Goal: Task Accomplishment & Management: Complete application form

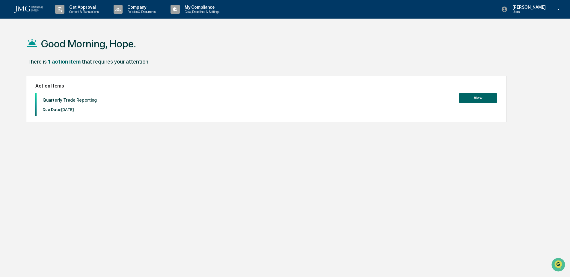
click at [481, 94] on button "View" at bounding box center [478, 98] width 38 height 10
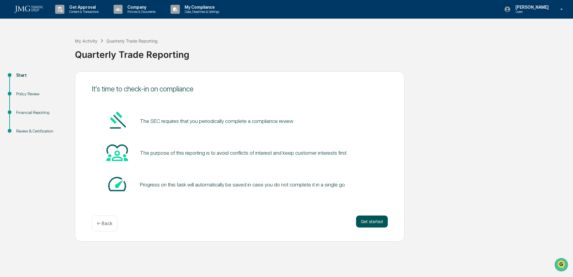
click at [371, 224] on button "Get started" at bounding box center [372, 221] width 32 height 12
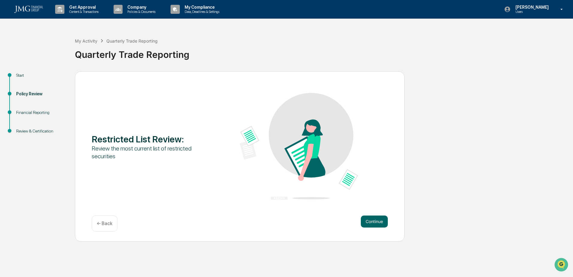
click at [371, 224] on button "Continue" at bounding box center [374, 221] width 27 height 12
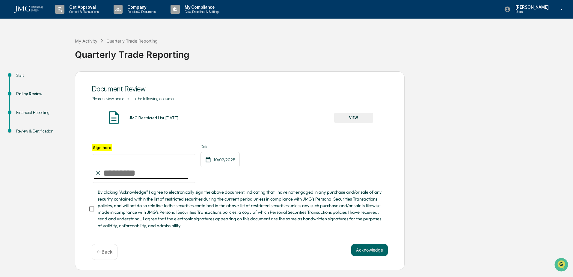
click at [157, 171] on input "Sign here" at bounding box center [144, 168] width 105 height 29
type input "**********"
click at [119, 217] on span "By clicking "Acknowledge" I agree to electronically sign the above document, in…" at bounding box center [240, 209] width 285 height 40
click at [378, 256] on button "Acknowledge" at bounding box center [369, 250] width 37 height 12
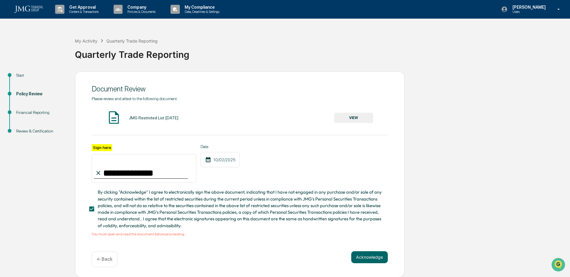
click at [350, 119] on button "VIEW" at bounding box center [353, 118] width 39 height 10
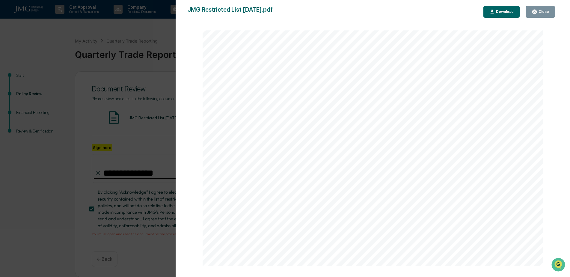
scroll to position [499, 0]
click at [547, 11] on div "Close" at bounding box center [543, 12] width 12 height 4
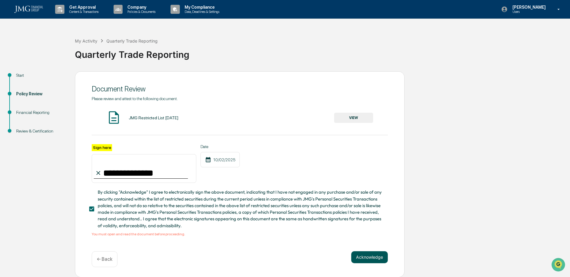
click at [362, 255] on button "Acknowledge" at bounding box center [369, 257] width 37 height 12
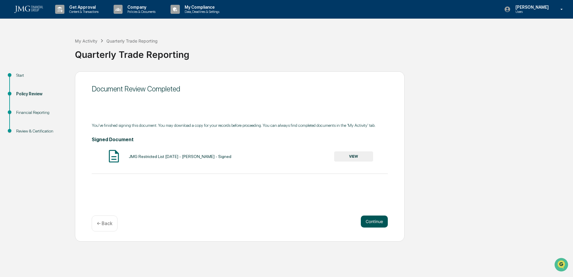
click at [375, 220] on button "Continue" at bounding box center [374, 221] width 27 height 12
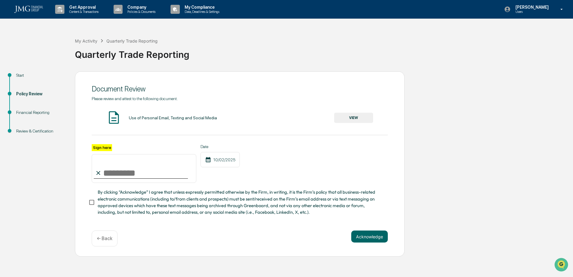
click at [345, 113] on button "VIEW" at bounding box center [353, 118] width 39 height 10
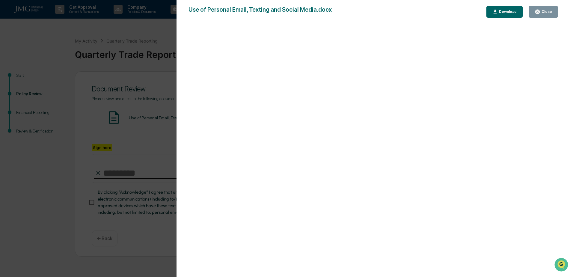
click at [550, 12] on div "Close" at bounding box center [546, 12] width 12 height 4
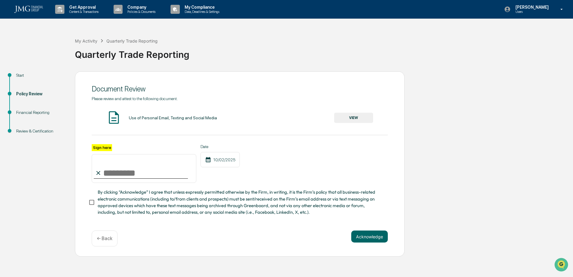
click at [147, 175] on input "Sign here" at bounding box center [144, 168] width 105 height 29
type input "**********"
click at [146, 198] on span "By clicking “Acknowledge” I agree that unless expressly permitted otherwise by …" at bounding box center [240, 202] width 285 height 27
click at [364, 240] on button "Acknowledge" at bounding box center [369, 236] width 37 height 12
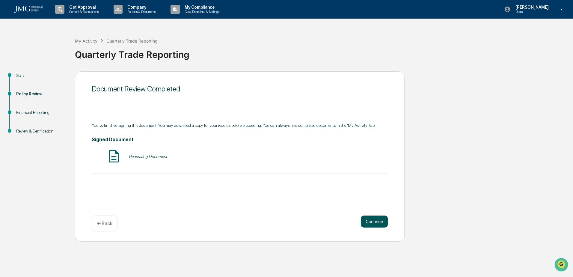
click at [373, 216] on button "Continue" at bounding box center [374, 221] width 27 height 12
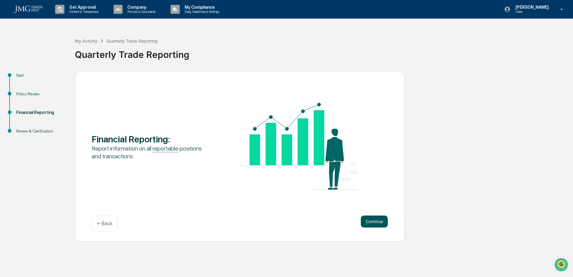
click at [375, 220] on button "Continue" at bounding box center [374, 221] width 27 height 12
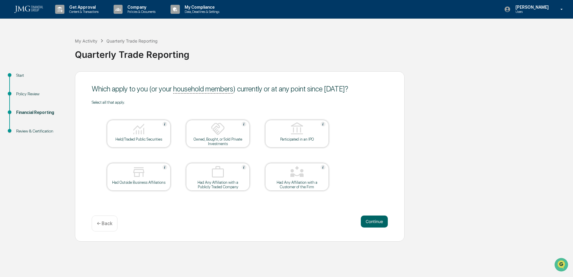
click at [110, 222] on p "← Back" at bounding box center [105, 223] width 16 height 6
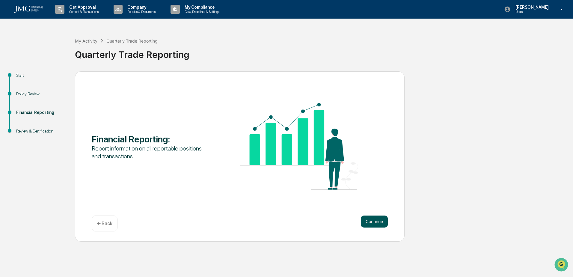
click at [383, 220] on button "Continue" at bounding box center [374, 221] width 27 height 12
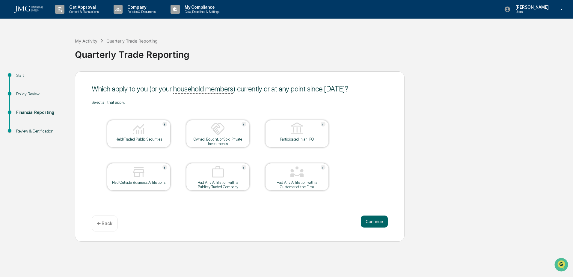
click at [469, 148] on div "Start Policy Review Financial Reporting Review & Certification Which apply to y…" at bounding box center [286, 156] width 567 height 170
click at [374, 220] on button "Continue" at bounding box center [374, 221] width 27 height 12
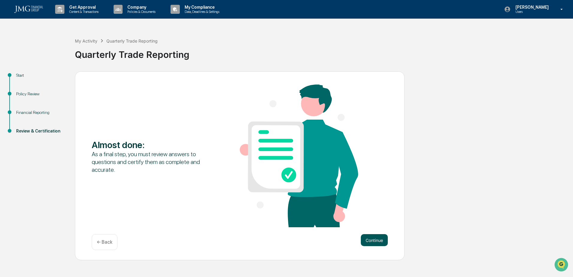
click at [382, 242] on button "Continue" at bounding box center [374, 240] width 27 height 12
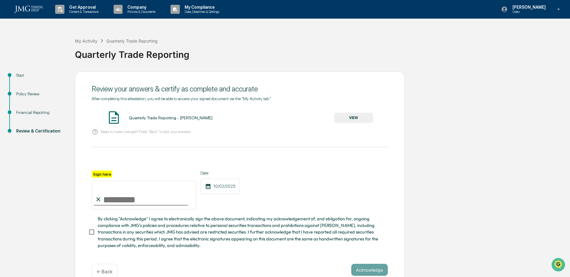
click at [363, 116] on button "VIEW" at bounding box center [353, 118] width 39 height 10
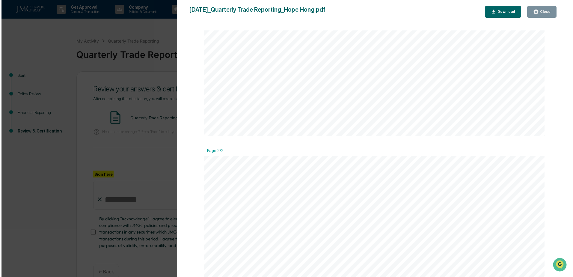
scroll to position [509, 0]
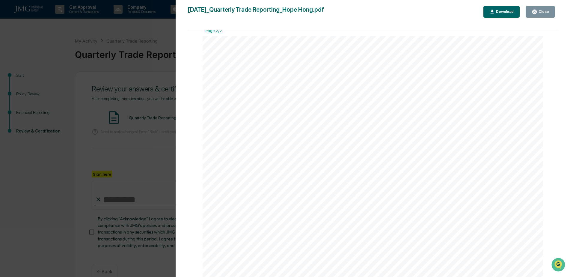
click at [544, 14] on div "Close" at bounding box center [539, 12] width 17 height 6
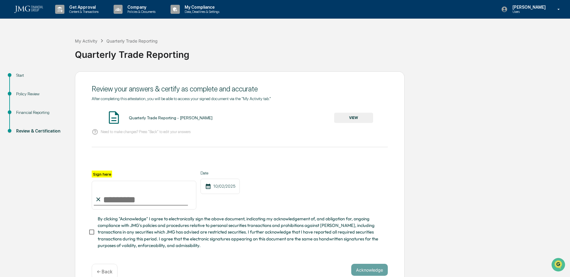
click at [158, 197] on input "Sign here" at bounding box center [144, 195] width 105 height 29
type input "**********"
click at [146, 229] on span "By clicking "Acknowledge" I agree to electronically sign the above document, in…" at bounding box center [240, 231] width 285 height 33
click at [376, 270] on button "Acknowledge" at bounding box center [369, 270] width 37 height 12
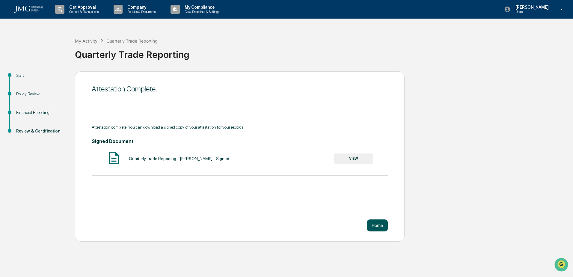
click at [384, 227] on button "Home" at bounding box center [377, 225] width 21 height 12
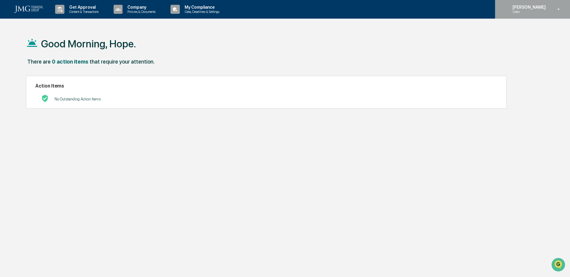
click at [560, 7] on icon at bounding box center [558, 10] width 10 height 6
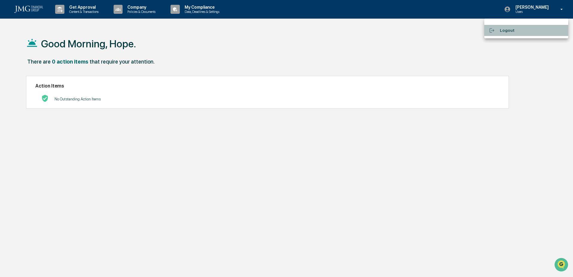
click at [507, 32] on li "Logout" at bounding box center [526, 30] width 84 height 11
